Goal: Task Accomplishment & Management: Manage account settings

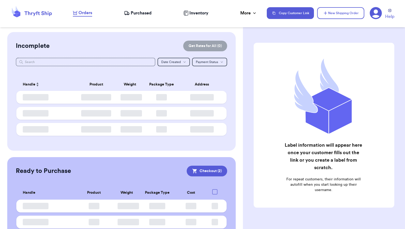
checkbox input "true"
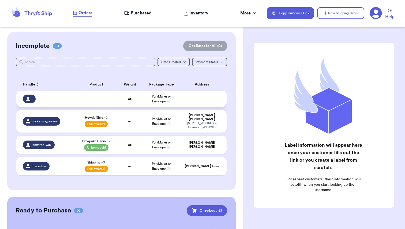
click at [57, 100] on div at bounding box center [47, 99] width 49 height 9
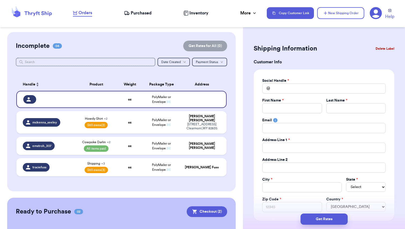
click at [378, 51] on button "Delete Label" at bounding box center [384, 49] width 23 height 12
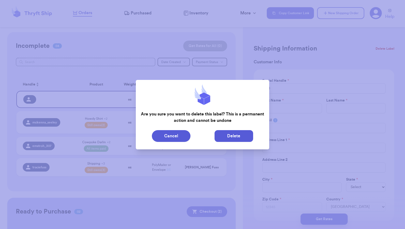
click at [232, 137] on button "Delete" at bounding box center [233, 136] width 39 height 12
type input "Howdy Shirt"
select select "paid"
select select "unpaid"
